Goal: Task Accomplishment & Management: Use online tool/utility

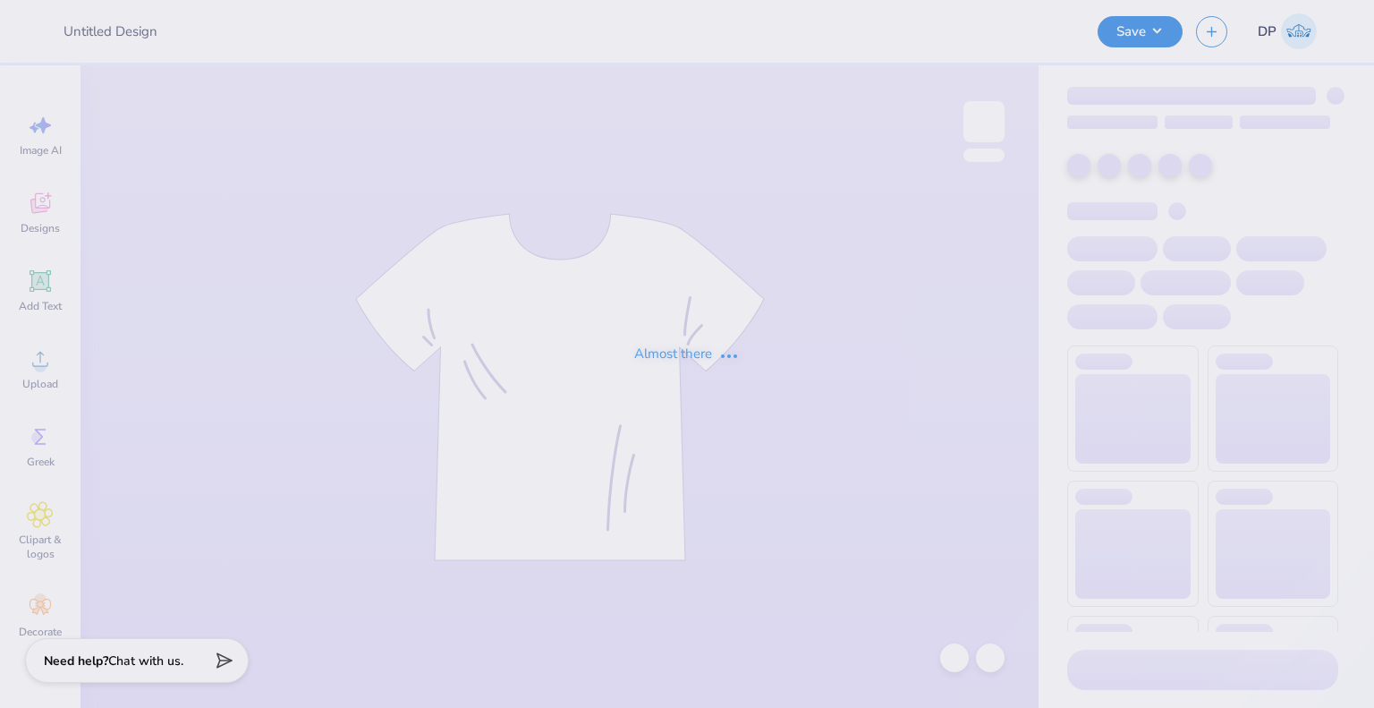
type input "Practice PRO Merch"
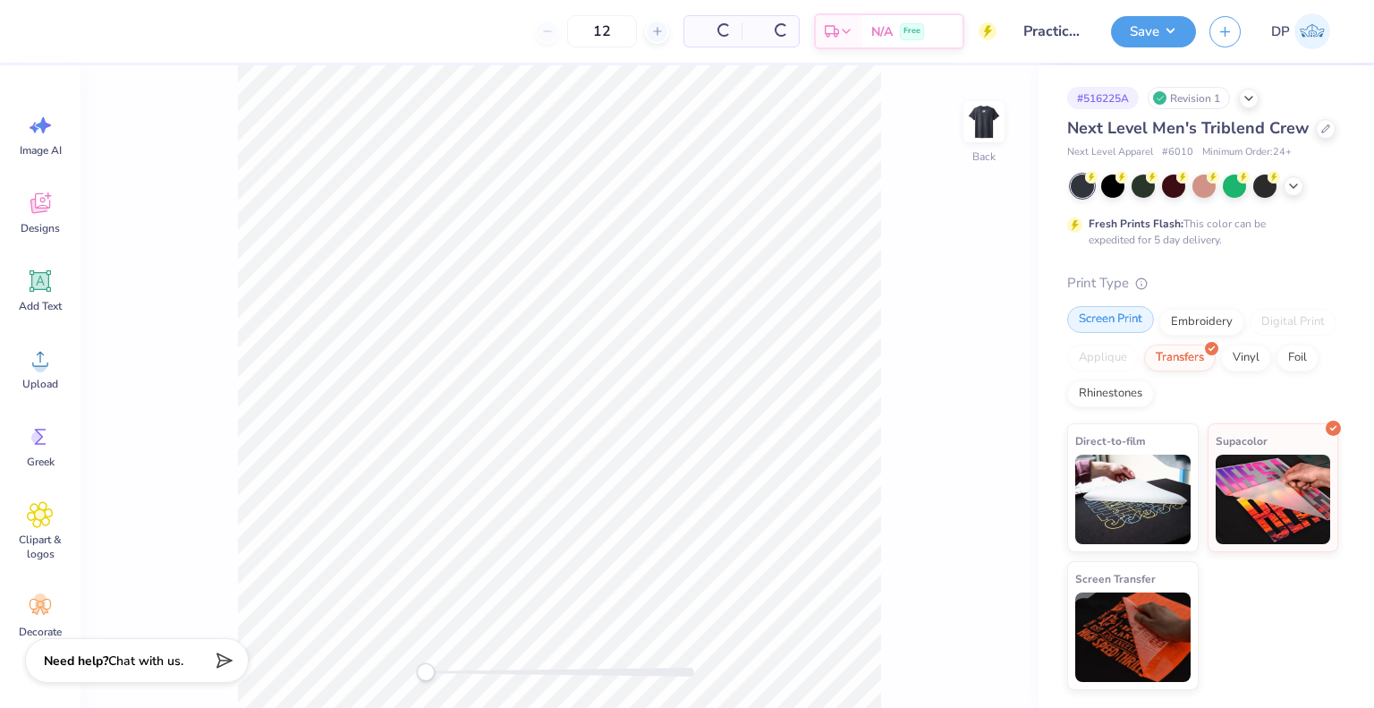
click at [1106, 316] on div "Screen Print" at bounding box center [1110, 319] width 87 height 27
click at [1120, 318] on div "Screen Print" at bounding box center [1110, 319] width 87 height 27
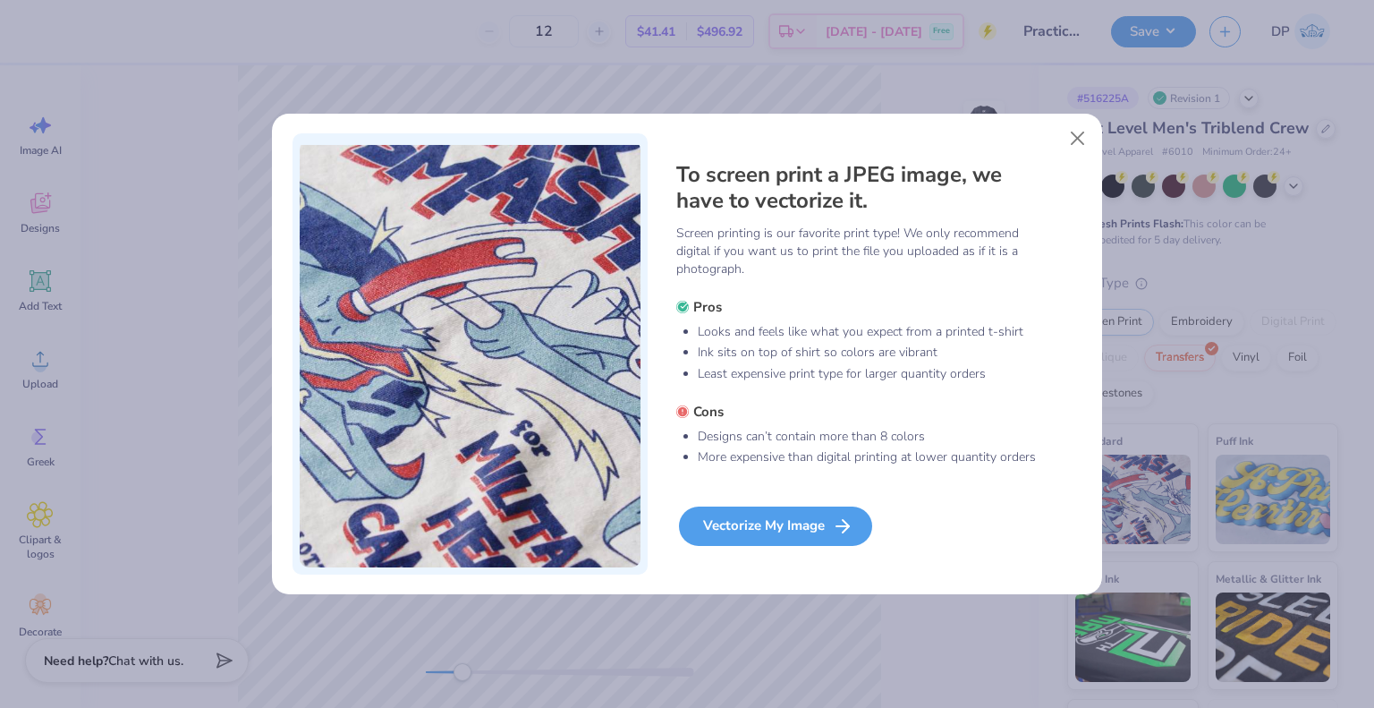
click at [775, 513] on div "Vectorize My Image" at bounding box center [775, 525] width 193 height 39
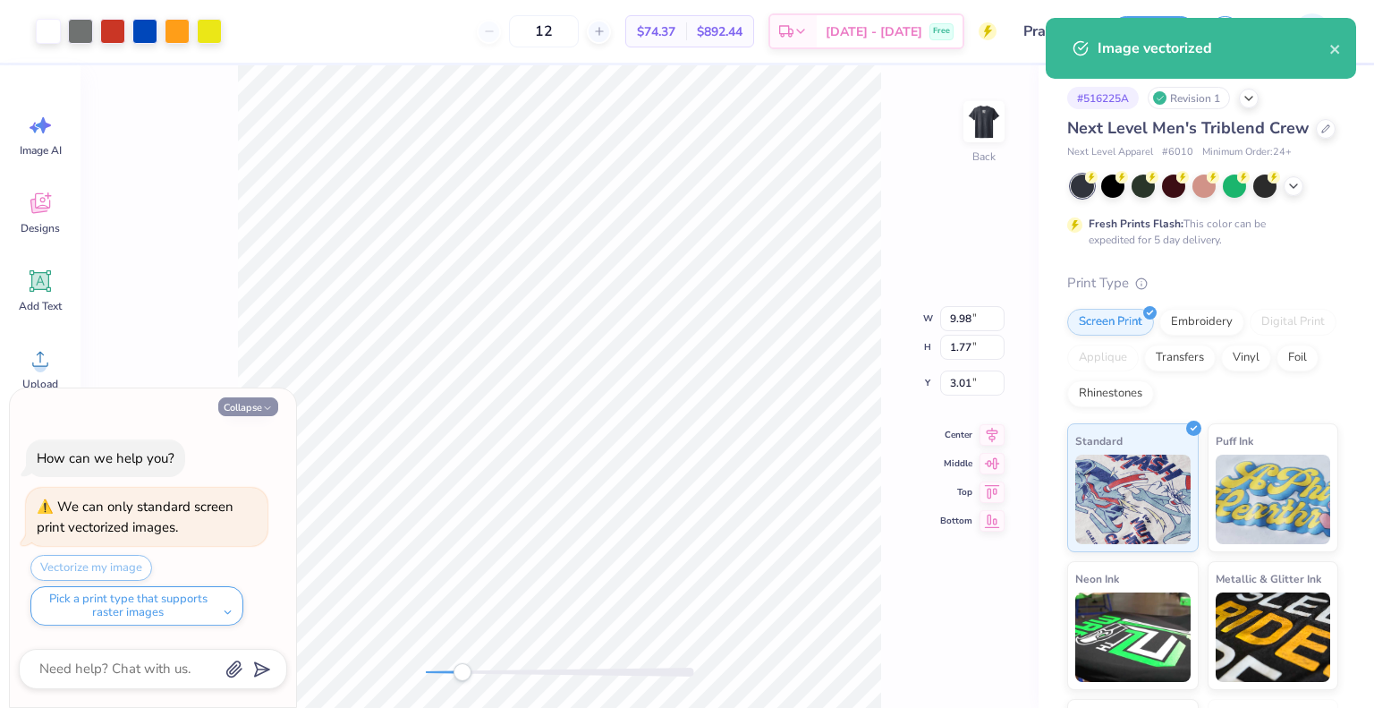
click at [267, 409] on icon "button" at bounding box center [267, 408] width 11 height 11
type textarea "x"
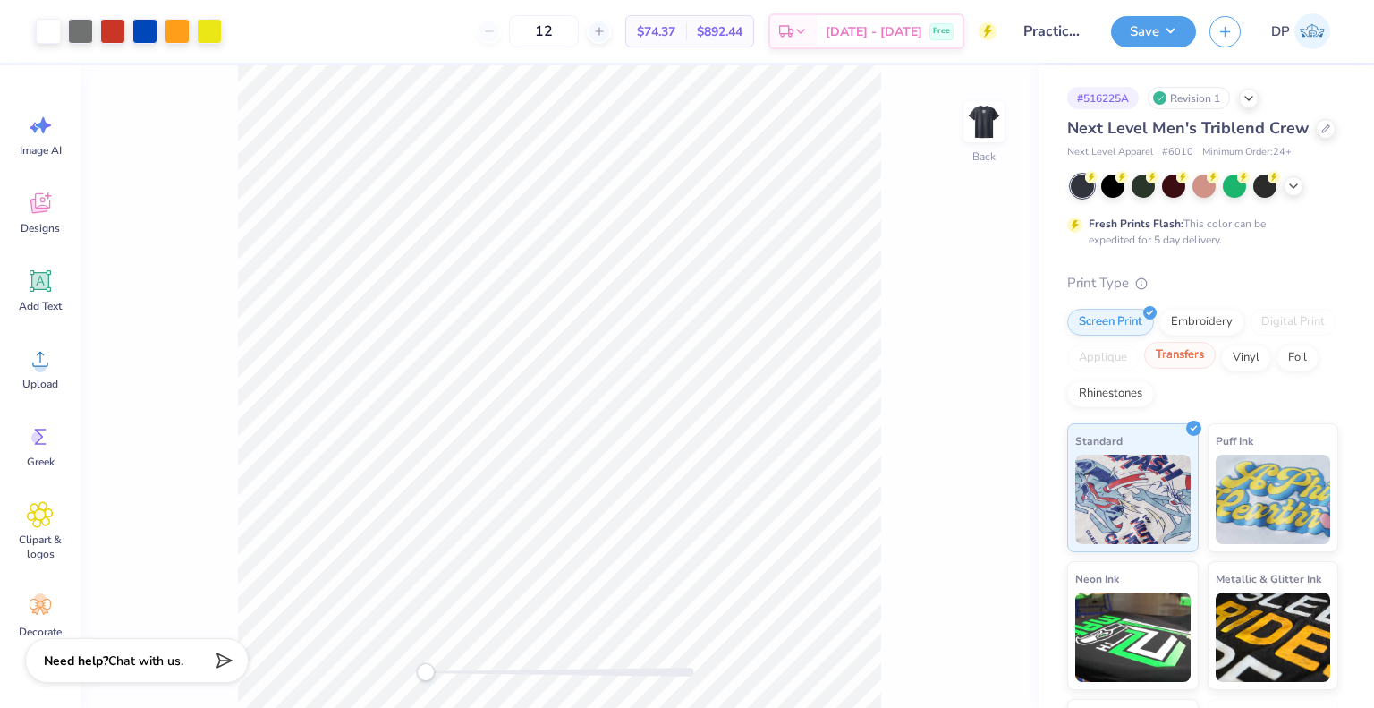
click at [1216, 369] on div "Transfers" at bounding box center [1180, 355] width 72 height 27
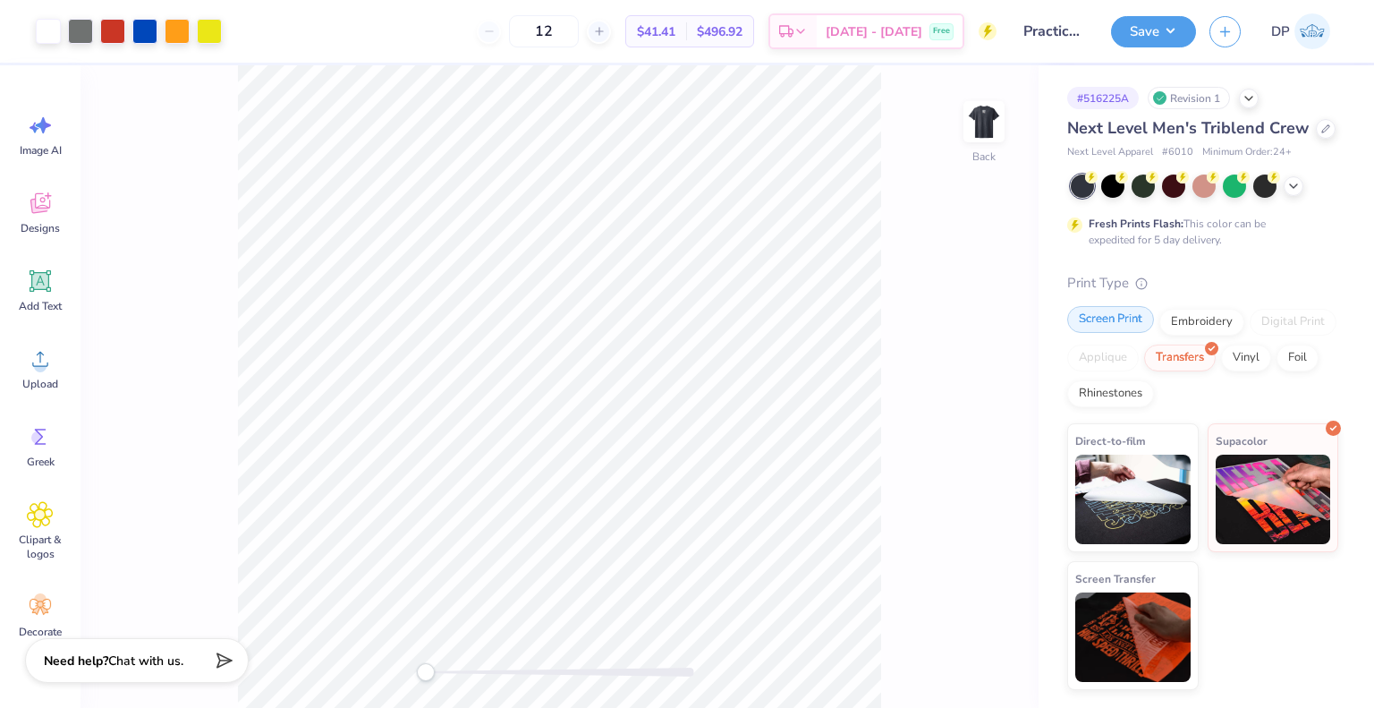
click at [1120, 333] on div "Screen Print" at bounding box center [1110, 319] width 87 height 27
